Goal: Complete application form

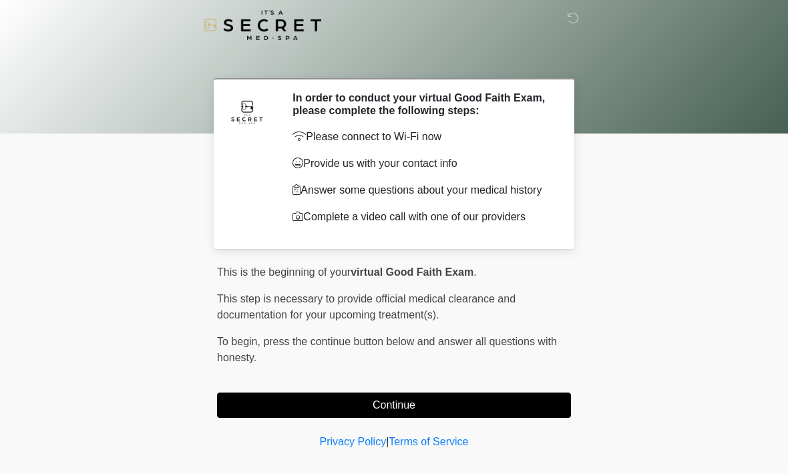
click at [525, 418] on button "Continue" at bounding box center [394, 405] width 354 height 25
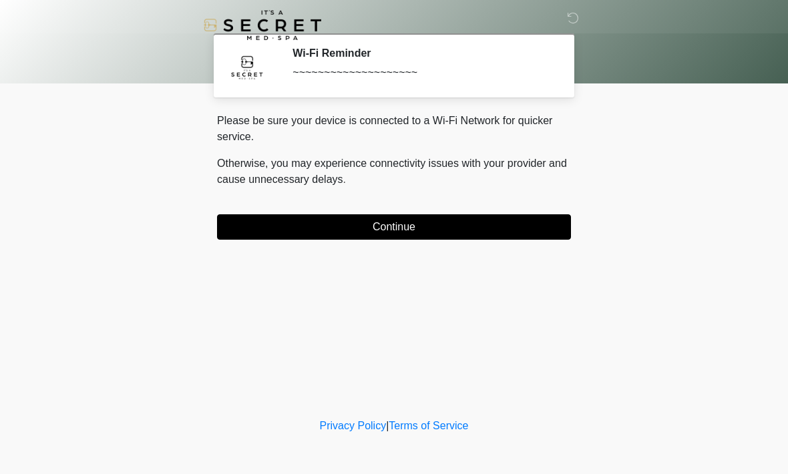
click at [429, 234] on button "Continue" at bounding box center [394, 226] width 354 height 25
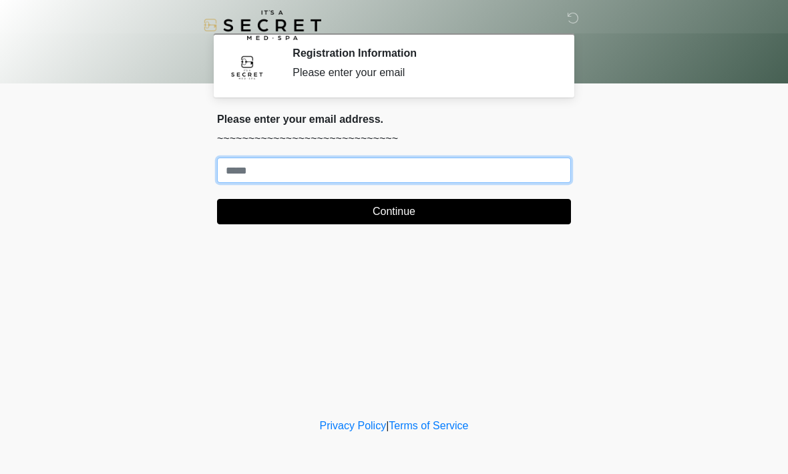
click at [410, 172] on input "Where should we email your treatment plan?" at bounding box center [394, 170] width 354 height 25
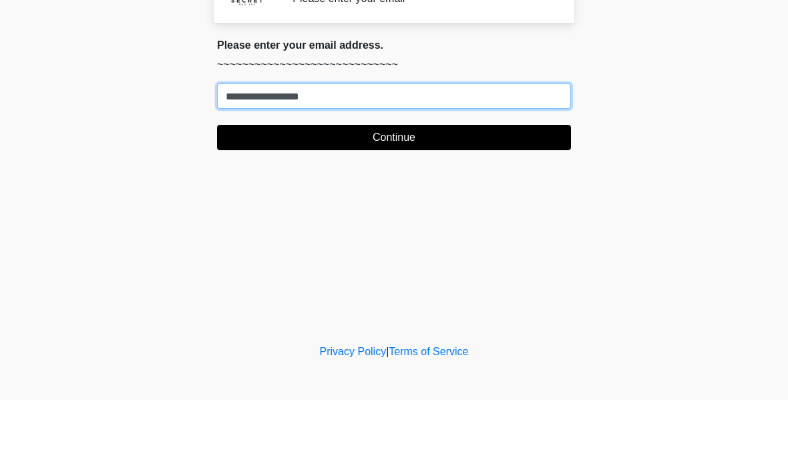
type input "**********"
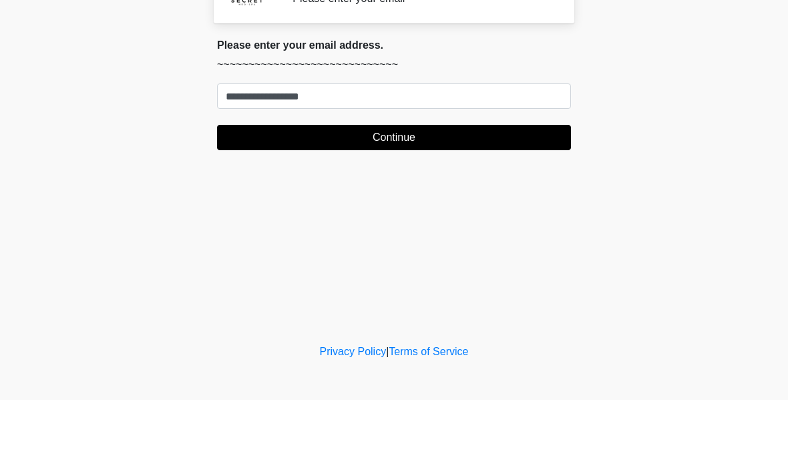
click at [433, 199] on button "Continue" at bounding box center [394, 211] width 354 height 25
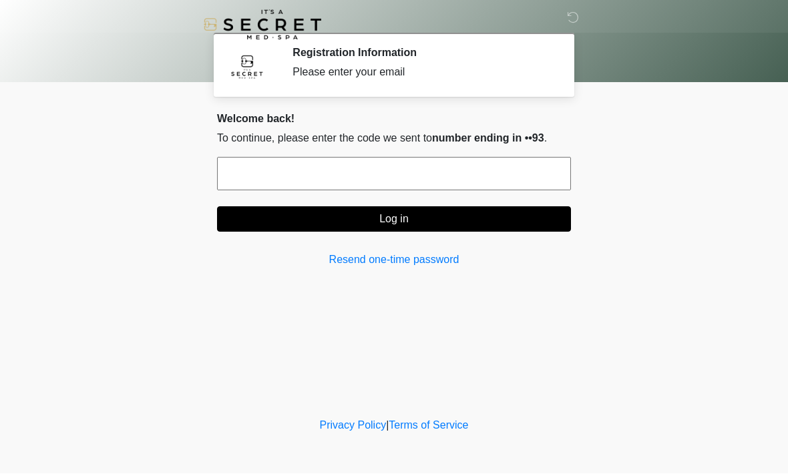
click at [493, 184] on input "text" at bounding box center [394, 174] width 354 height 33
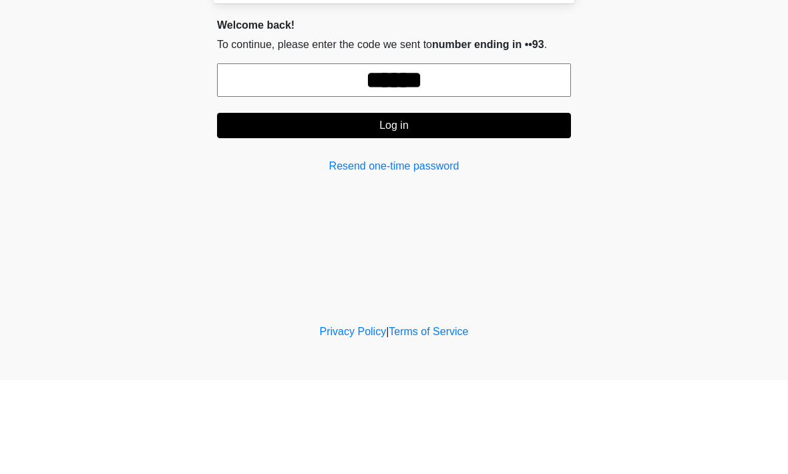
type input "******"
click at [501, 207] on button "Log in" at bounding box center [394, 219] width 354 height 25
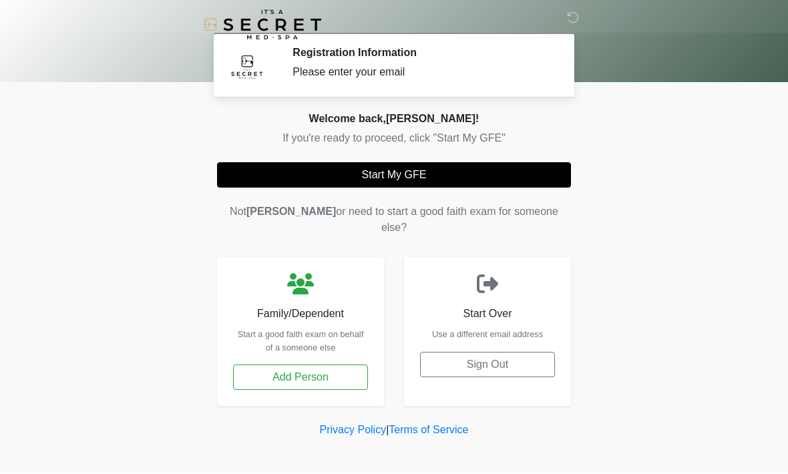
click at [427, 170] on button "Start My GFE" at bounding box center [394, 175] width 354 height 25
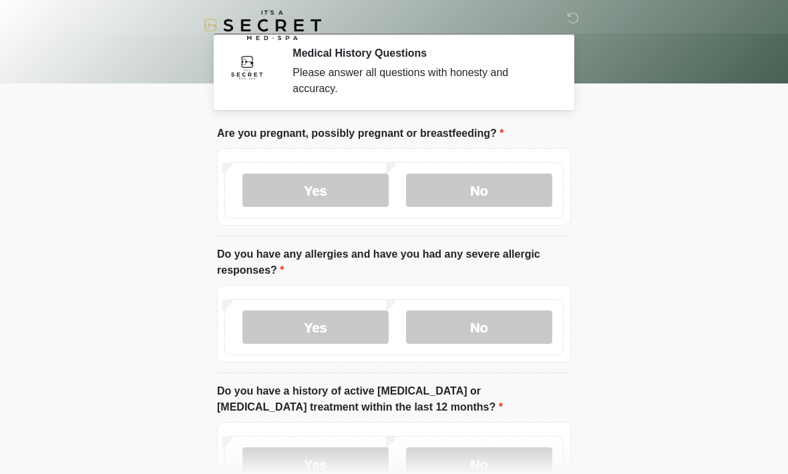
click at [512, 193] on label "No" at bounding box center [479, 190] width 146 height 33
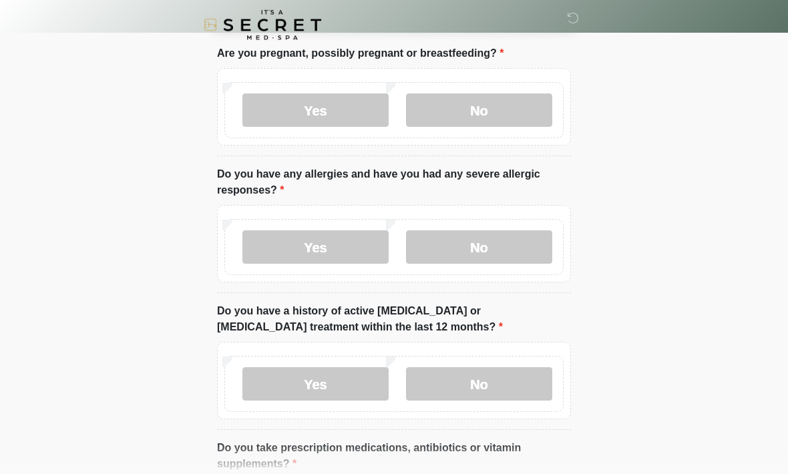
click at [510, 255] on label "No" at bounding box center [479, 247] width 146 height 33
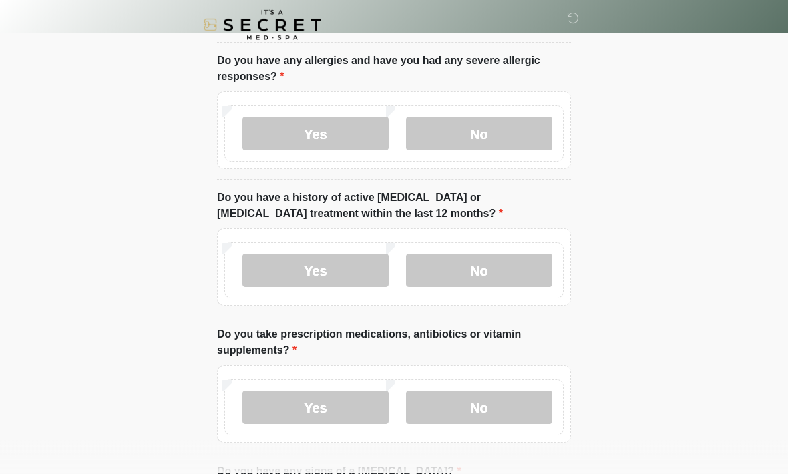
click at [501, 274] on label "No" at bounding box center [479, 270] width 146 height 33
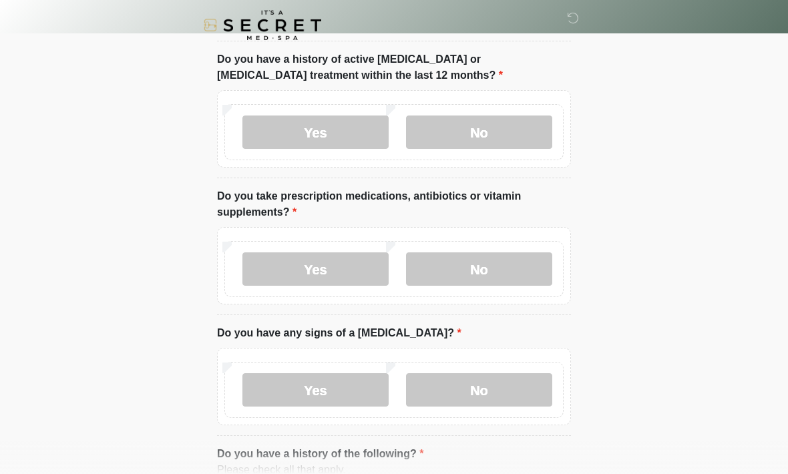
click at [331, 264] on label "Yes" at bounding box center [315, 268] width 146 height 33
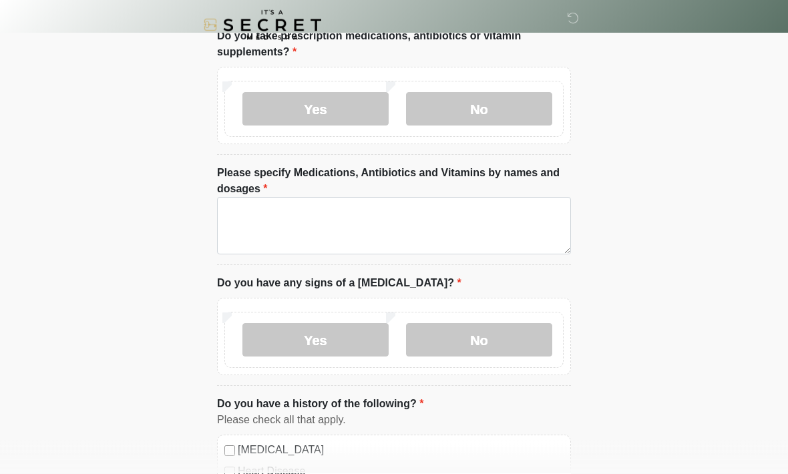
click at [481, 339] on label "No" at bounding box center [479, 340] width 146 height 33
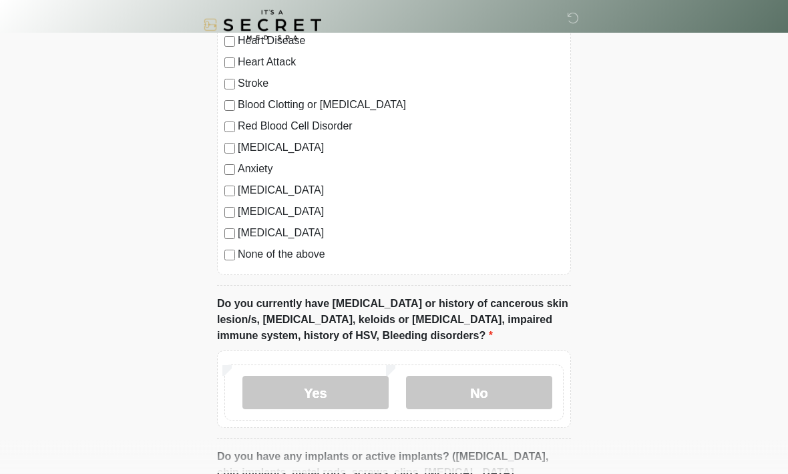
click at [493, 389] on label "No" at bounding box center [479, 393] width 146 height 33
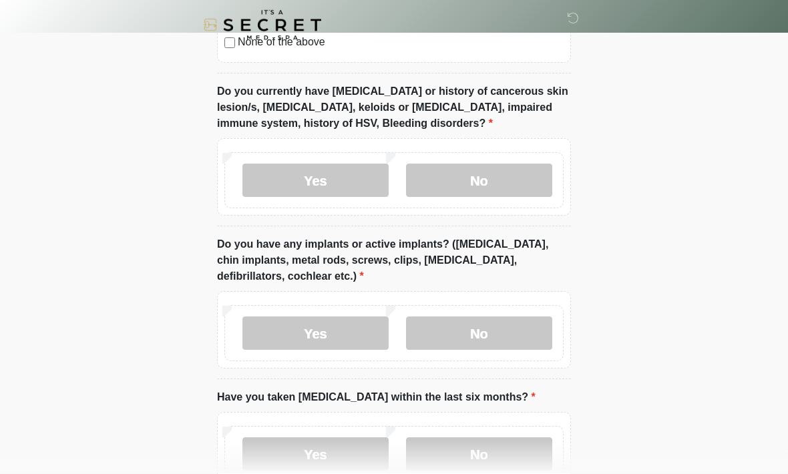
click at [515, 333] on label "No" at bounding box center [479, 333] width 146 height 33
click at [524, 448] on label "No" at bounding box center [479, 453] width 146 height 33
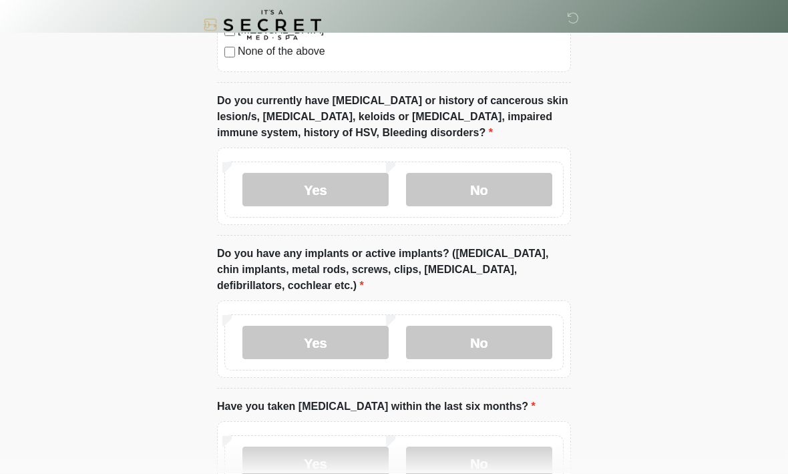
scroll to position [1092, 0]
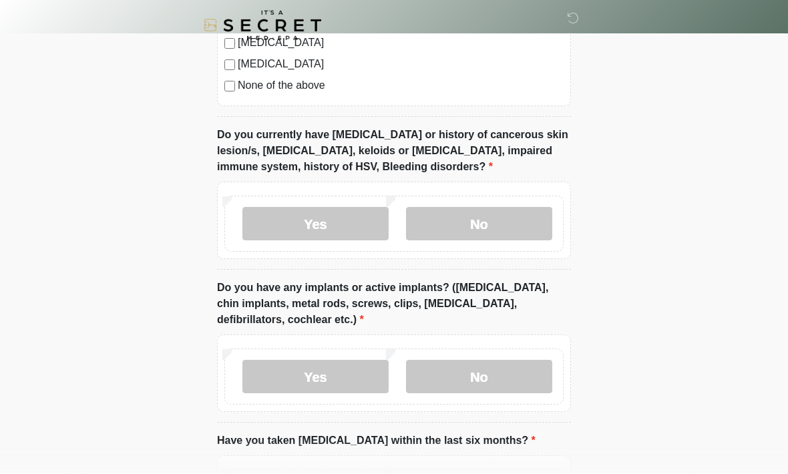
click at [340, 366] on label "Yes" at bounding box center [315, 376] width 146 height 33
click at [376, 458] on input "What implants do you have and where?" at bounding box center [394, 461] width 354 height 25
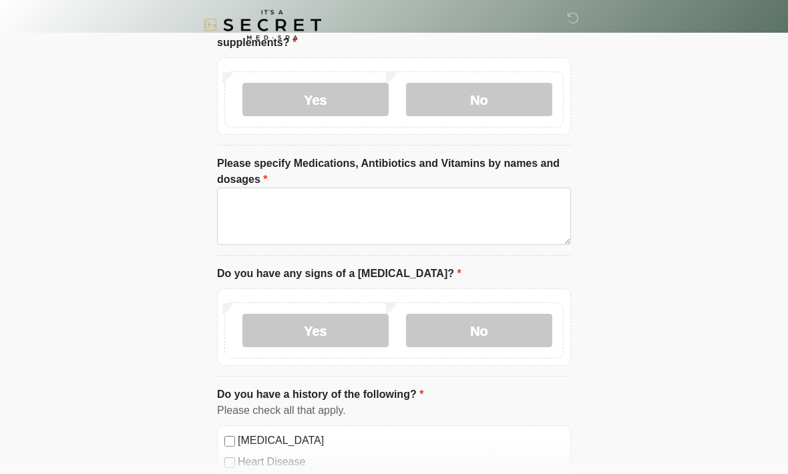
type input "**********"
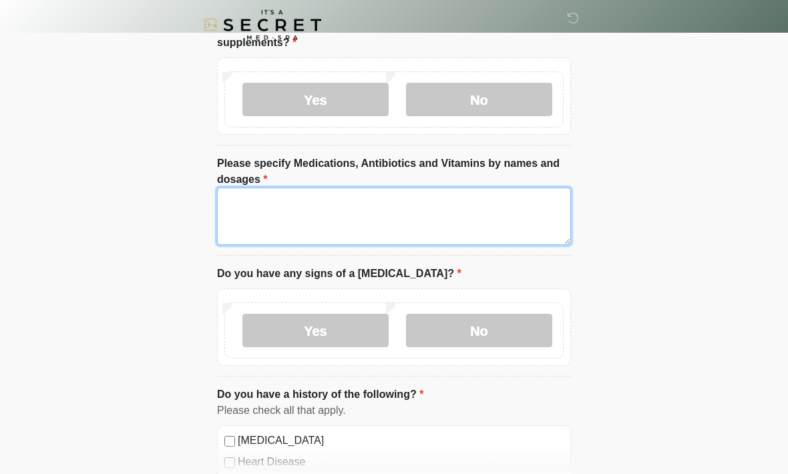
click at [483, 204] on textarea "Please specify Medications, Antibiotics and Vitamins by names and dosages" at bounding box center [394, 216] width 354 height 57
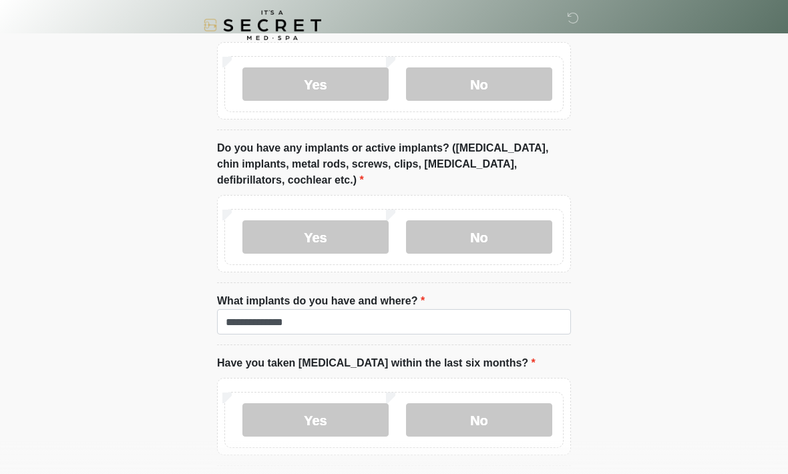
scroll to position [1284, 0]
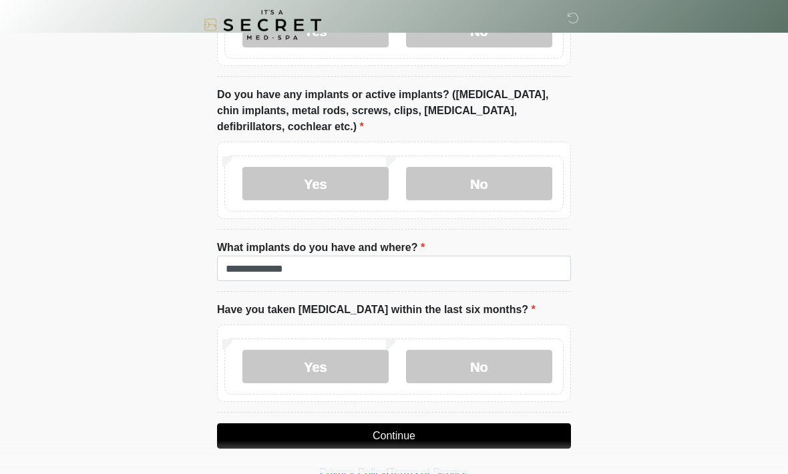
type textarea "**********"
click at [450, 433] on button "Continue" at bounding box center [394, 436] width 354 height 25
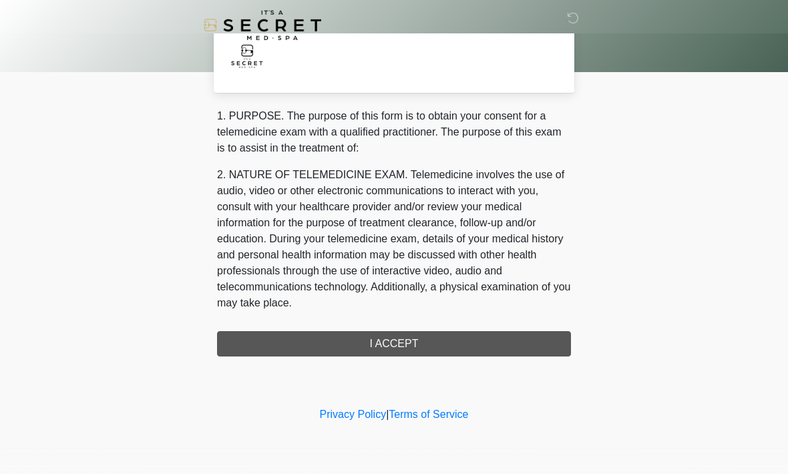
scroll to position [0, 0]
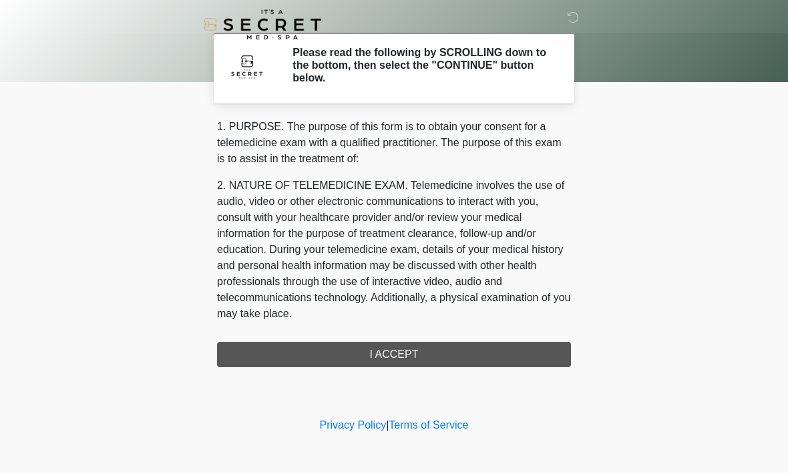
click at [465, 357] on div "1. PURPOSE. The purpose of this form is to obtain your consent for a telemedici…" at bounding box center [394, 244] width 354 height 248
click at [404, 365] on div "1. PURPOSE. The purpose of this form is to obtain your consent for a telemedici…" at bounding box center [394, 244] width 354 height 248
click at [403, 365] on div "1. PURPOSE. The purpose of this form is to obtain your consent for a telemedici…" at bounding box center [394, 244] width 354 height 248
click at [479, 348] on div "1. PURPOSE. The purpose of this form is to obtain your consent for a telemedici…" at bounding box center [394, 244] width 354 height 248
click at [479, 347] on div "1. PURPOSE. The purpose of this form is to obtain your consent for a telemedici…" at bounding box center [394, 244] width 354 height 248
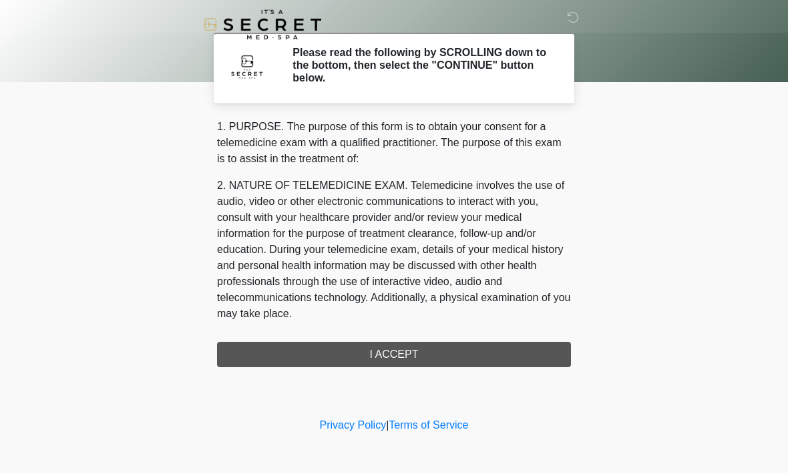
click at [473, 352] on div "1. PURPOSE. The purpose of this form is to obtain your consent for a telemedici…" at bounding box center [394, 244] width 354 height 248
click at [472, 352] on div "1. PURPOSE. The purpose of this form is to obtain your consent for a telemedici…" at bounding box center [394, 244] width 354 height 248
click at [471, 363] on div "1. PURPOSE. The purpose of this form is to obtain your consent for a telemedici…" at bounding box center [394, 244] width 354 height 248
click at [474, 368] on div "‎ ‎ Please read the following by SCROLLING down to the bottom, then select the …" at bounding box center [394, 207] width 401 height 389
click at [473, 367] on div "‎ ‎ Please read the following by SCROLLING down to the bottom, then select the …" at bounding box center [394, 207] width 401 height 389
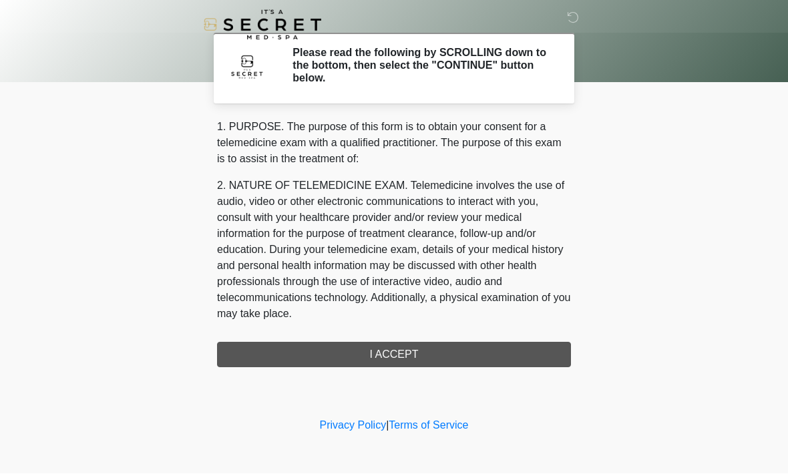
click at [473, 367] on div "‎ ‎ Please read the following by SCROLLING down to the bottom, then select the …" at bounding box center [394, 207] width 401 height 389
click at [478, 361] on div "1. PURPOSE. The purpose of this form is to obtain your consent for a telemedici…" at bounding box center [394, 244] width 354 height 248
click at [485, 351] on div "1. PURPOSE. The purpose of this form is to obtain your consent for a telemedici…" at bounding box center [394, 244] width 354 height 248
click at [431, 359] on div "1. PURPOSE. The purpose of this form is to obtain your consent for a telemedici…" at bounding box center [394, 244] width 354 height 248
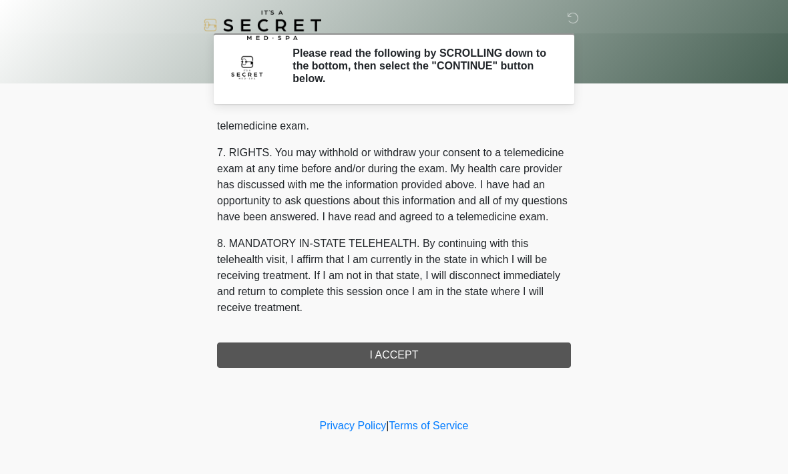
scroll to position [600, 0]
click at [432, 358] on button "I ACCEPT" at bounding box center [394, 355] width 354 height 25
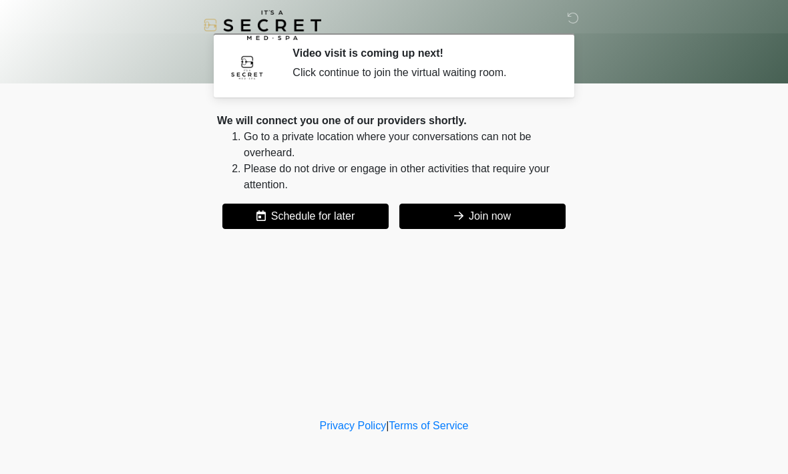
click at [514, 216] on button "Join now" at bounding box center [482, 216] width 166 height 25
